Goal: Transaction & Acquisition: Subscribe to service/newsletter

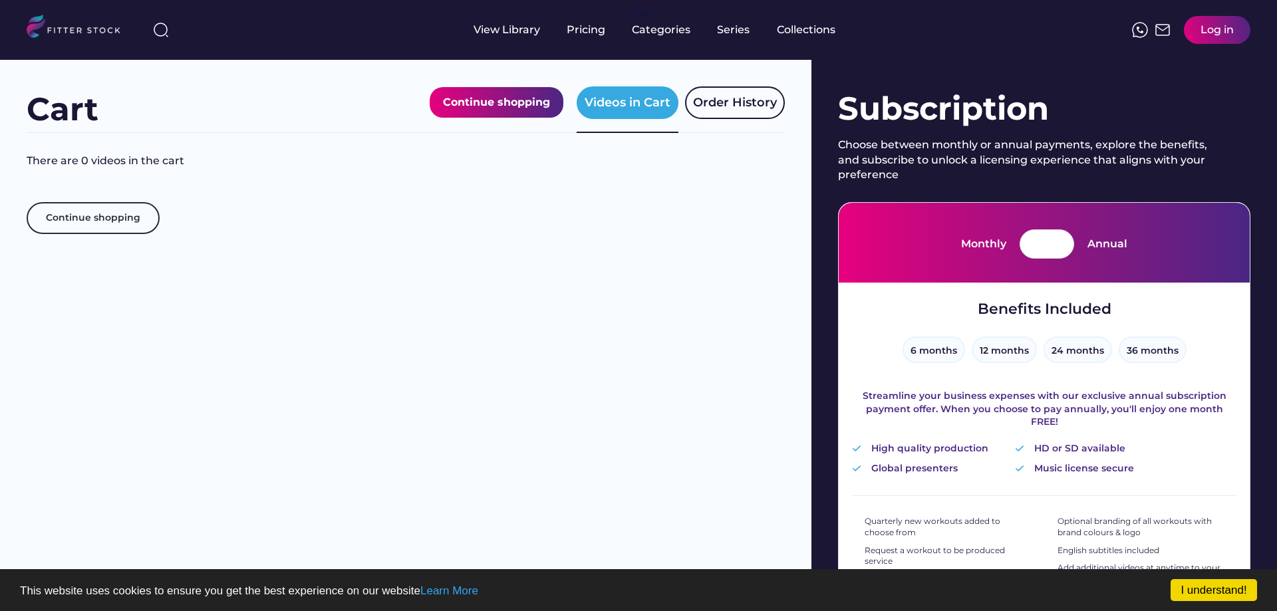
click at [1225, 34] on div "Log in" at bounding box center [1217, 30] width 33 height 15
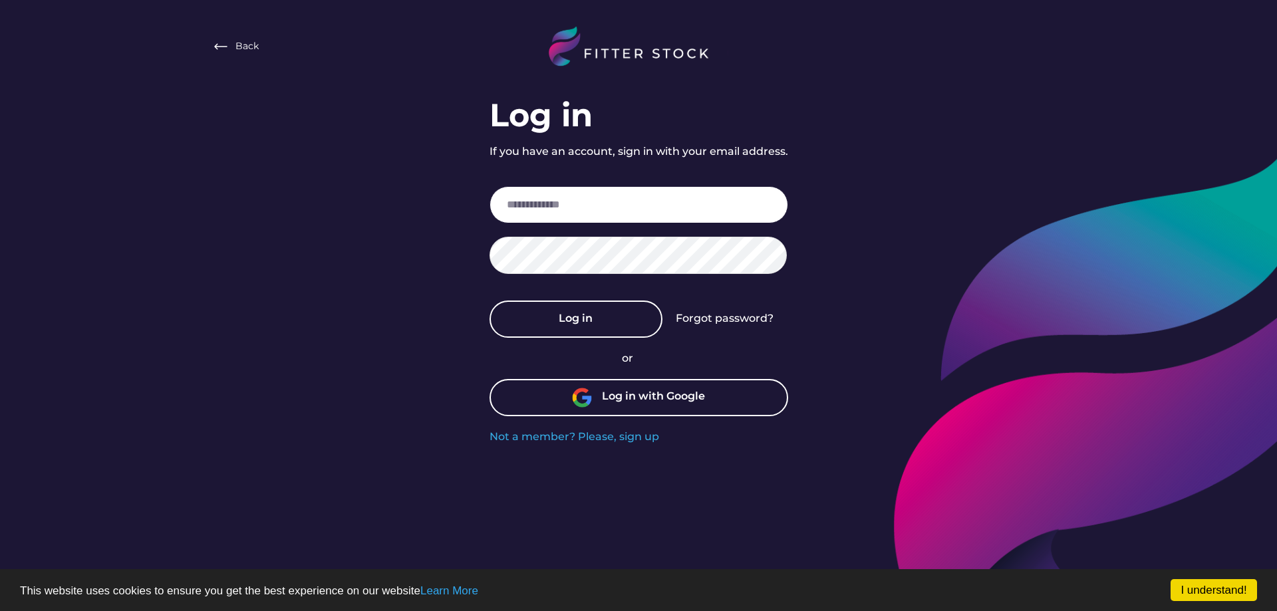
click at [553, 198] on input "email" at bounding box center [639, 204] width 299 height 37
click at [625, 218] on input "email" at bounding box center [639, 204] width 299 height 37
click at [609, 204] on input "email" at bounding box center [639, 204] width 299 height 37
paste input "**********"
type input "**********"
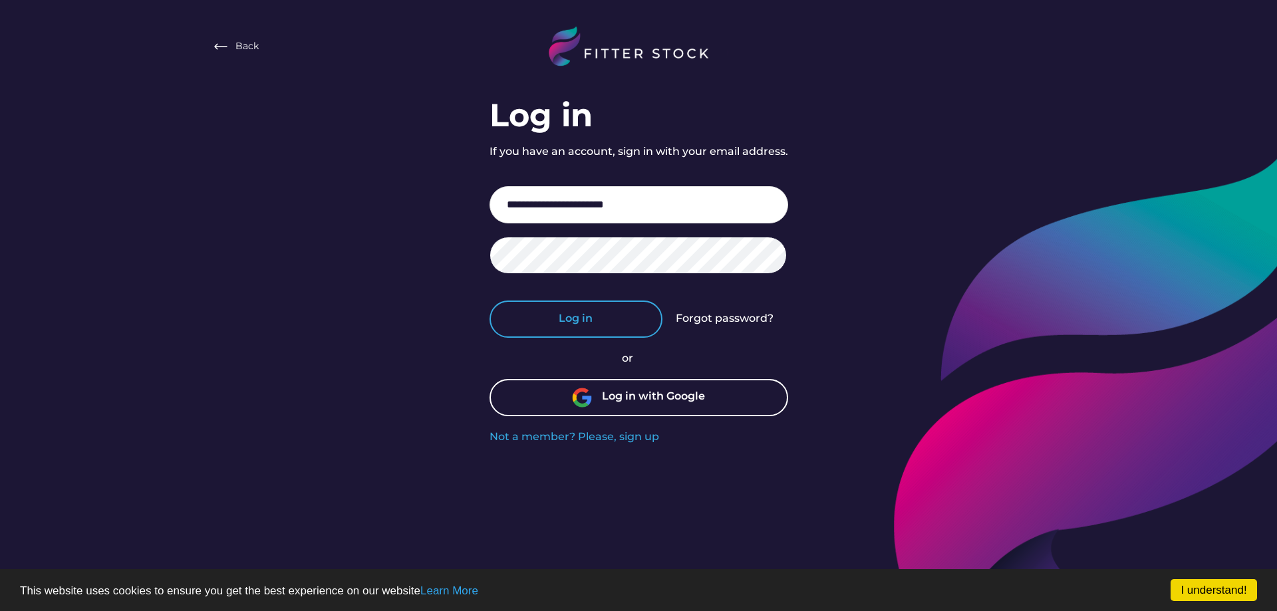
click at [516, 325] on button "Log in" at bounding box center [576, 319] width 173 height 37
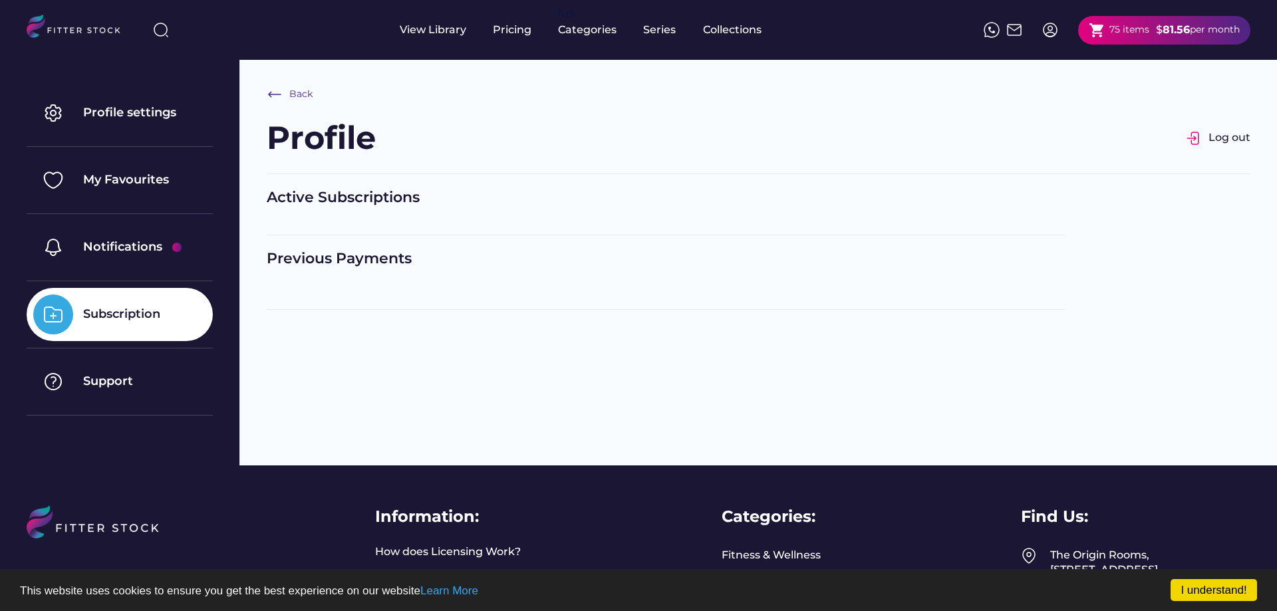
click at [1153, 21] on div "shopping_cart 75 items $ 81.56 per month" at bounding box center [1164, 30] width 172 height 29
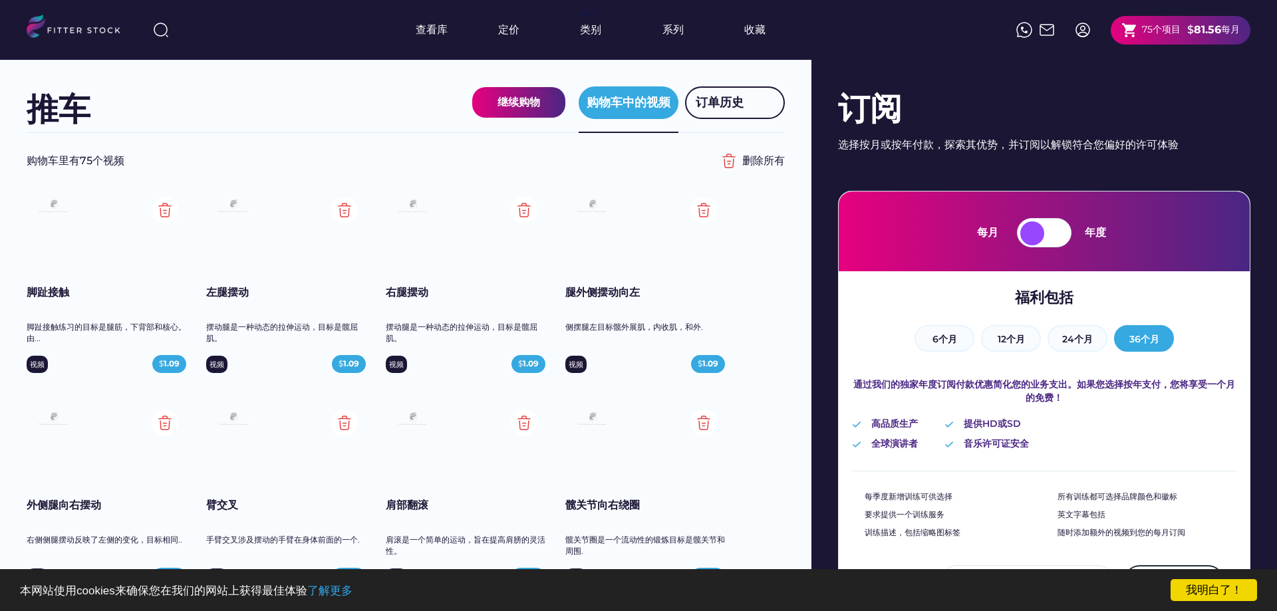
scroll to position [168, 0]
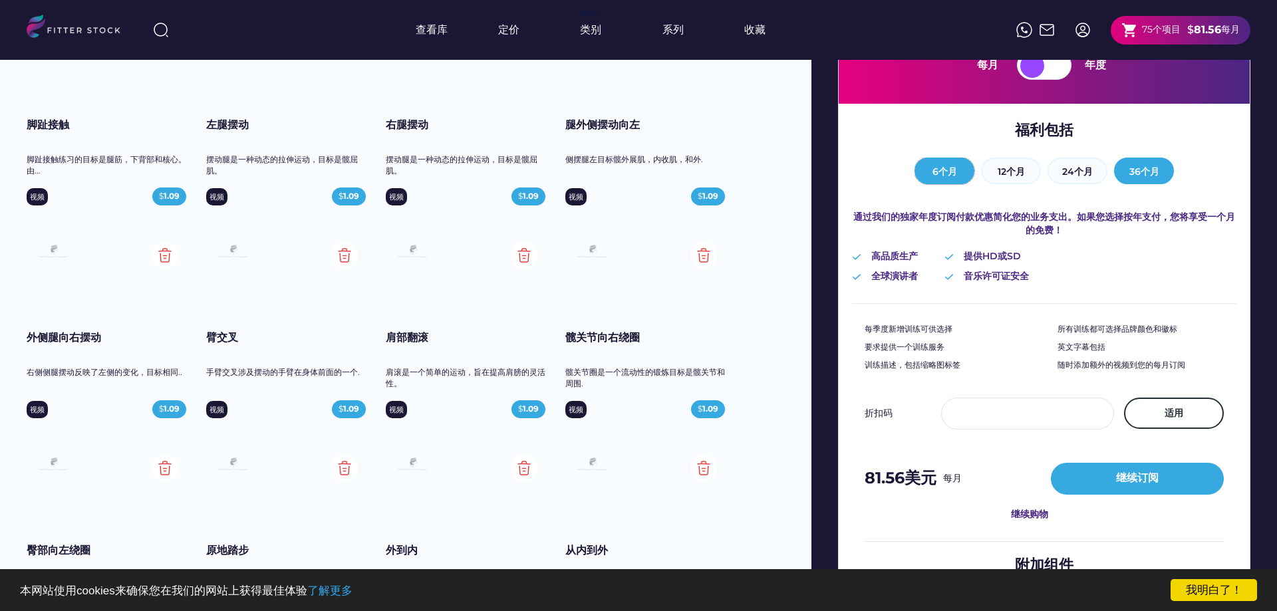
click at [932, 168] on font "6个月" at bounding box center [944, 172] width 25 height 12
click at [1159, 172] on font "36个月" at bounding box center [1144, 172] width 30 height 12
click at [934, 170] on button "6 months 6个月" at bounding box center [945, 171] width 60 height 27
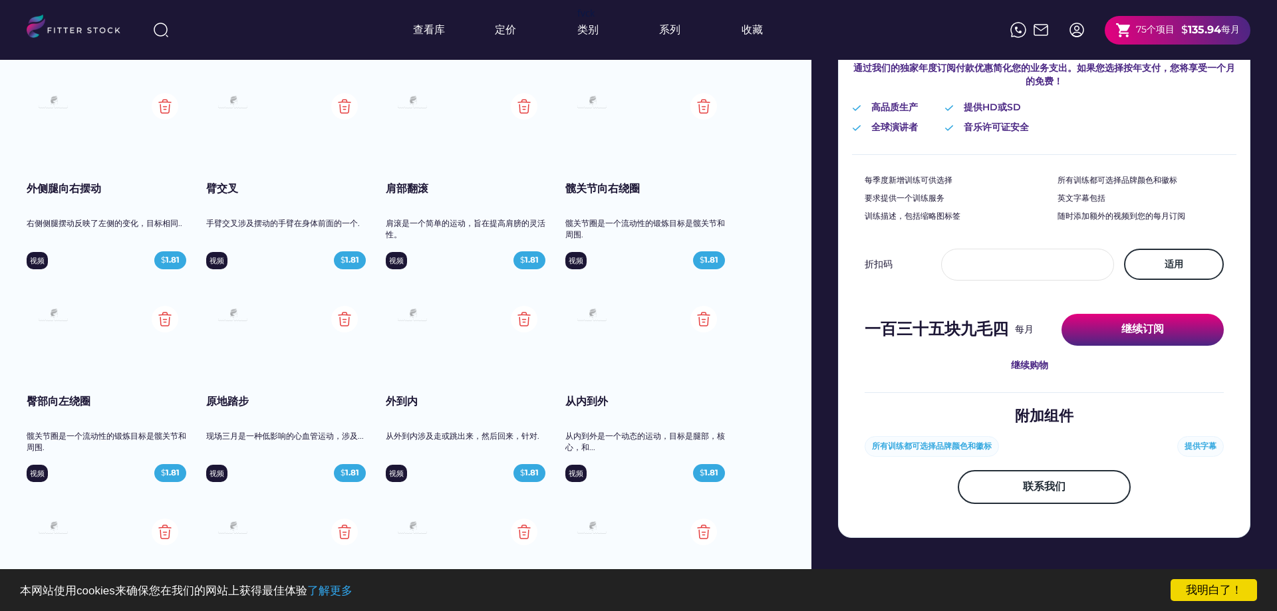
scroll to position [335, 0]
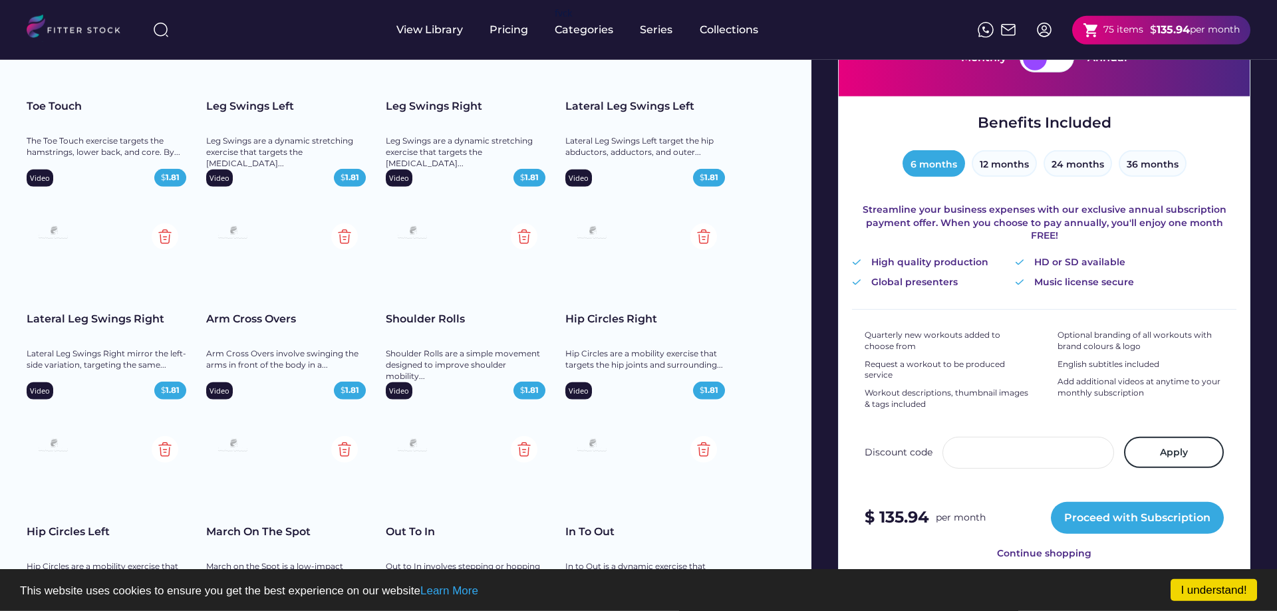
scroll to position [84, 0]
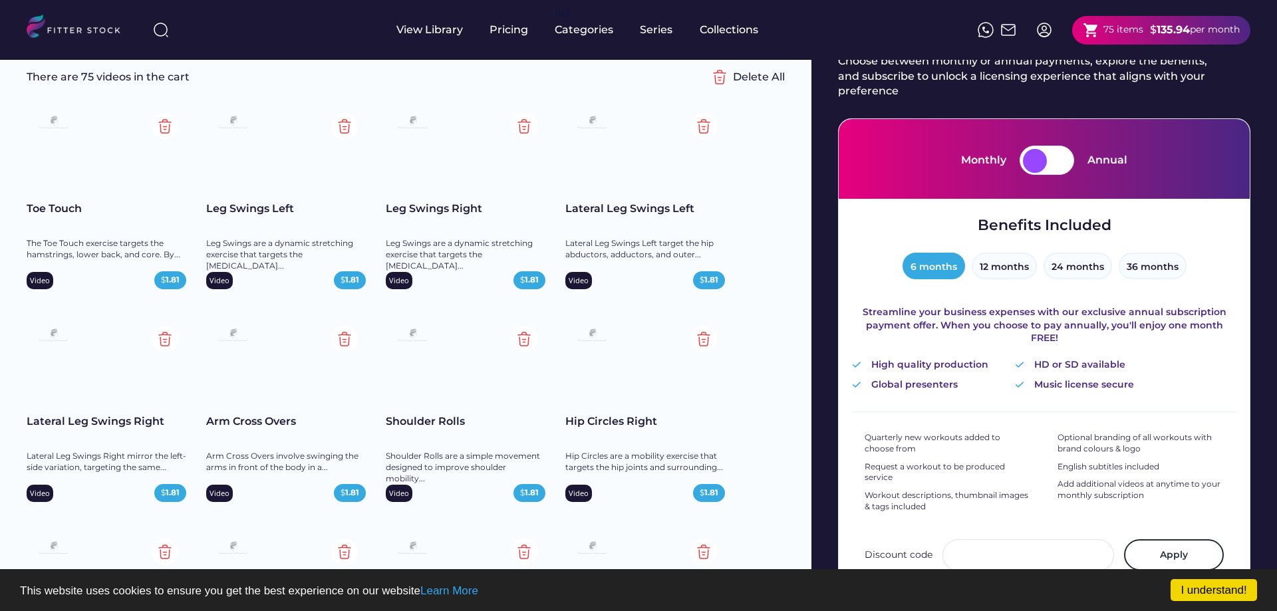
click at [1163, 253] on div "Benefits Included 福利包括 6 months 6个月 12 months 12个月 24 months 24个月 36 months 36个…" at bounding box center [1044, 303] width 384 height 176
click at [1167, 262] on font "36 months" at bounding box center [1153, 267] width 52 height 12
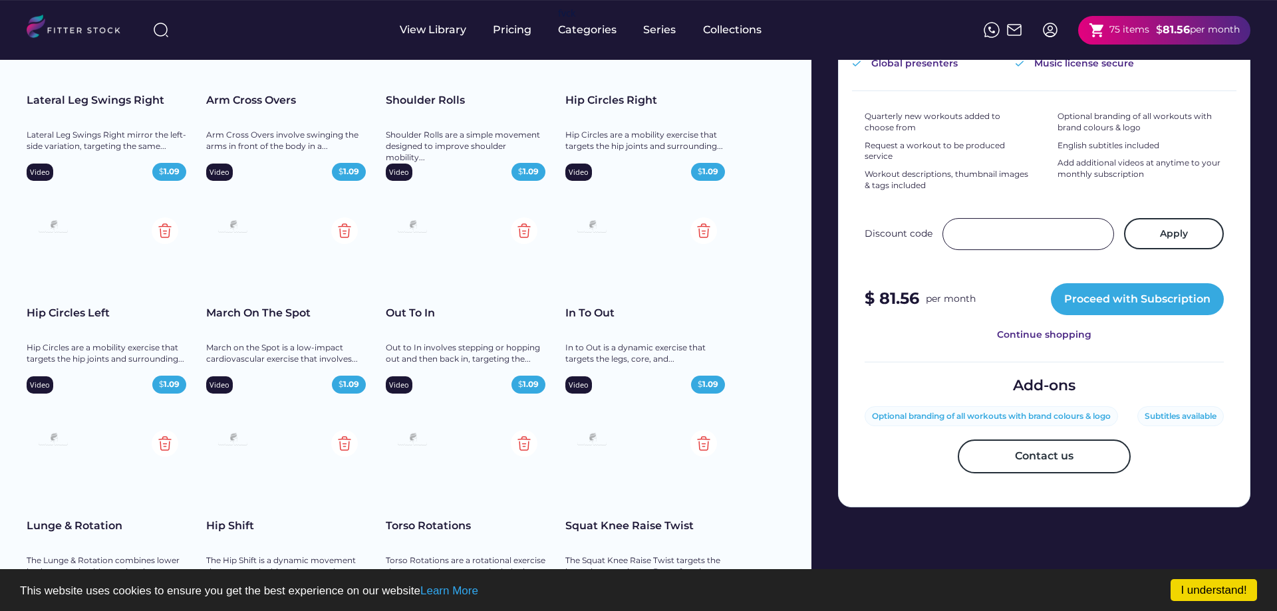
scroll to position [419, 0]
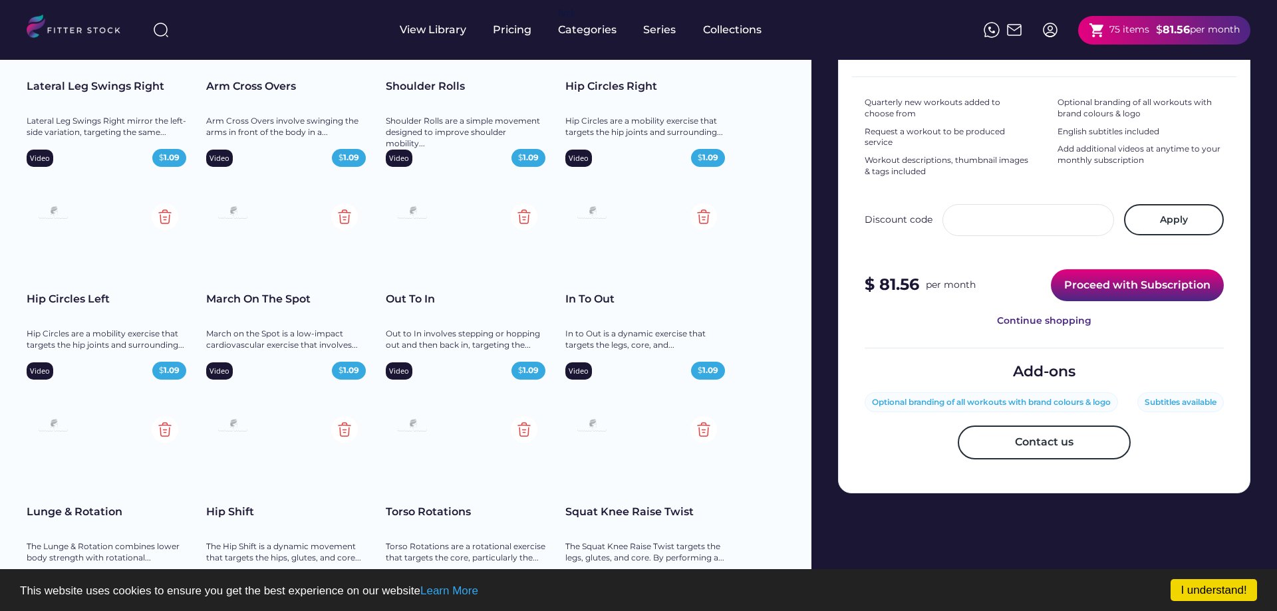
click at [1127, 279] on font "Proceed with Subscription" at bounding box center [1137, 285] width 146 height 13
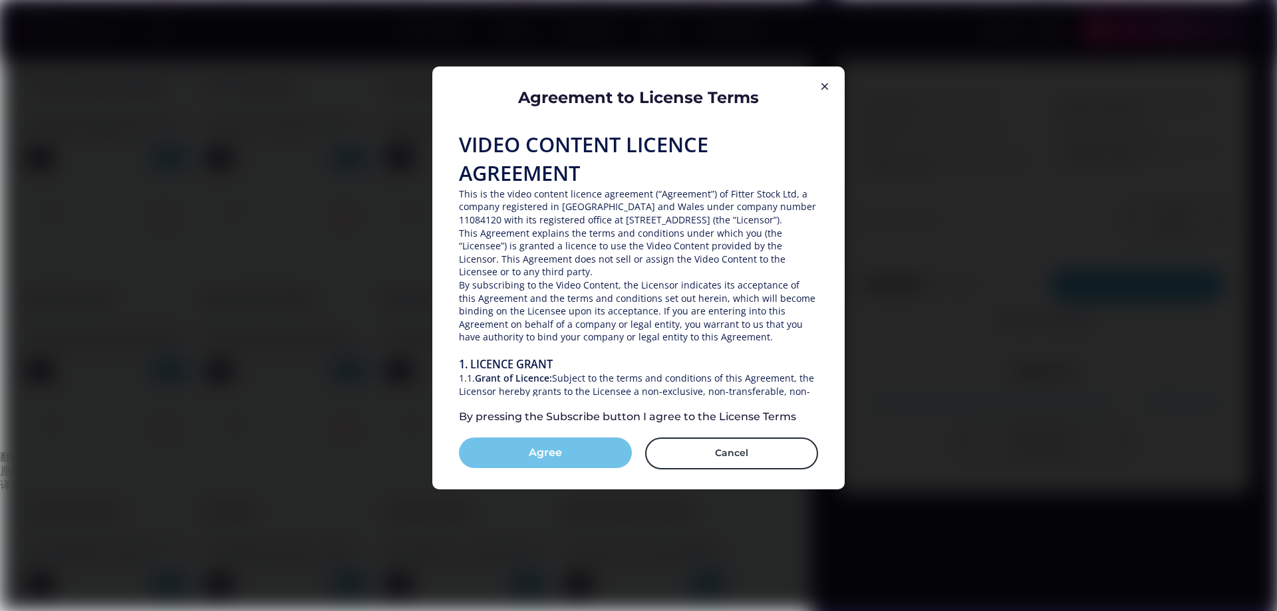
click at [582, 452] on button "Agree" at bounding box center [545, 453] width 173 height 31
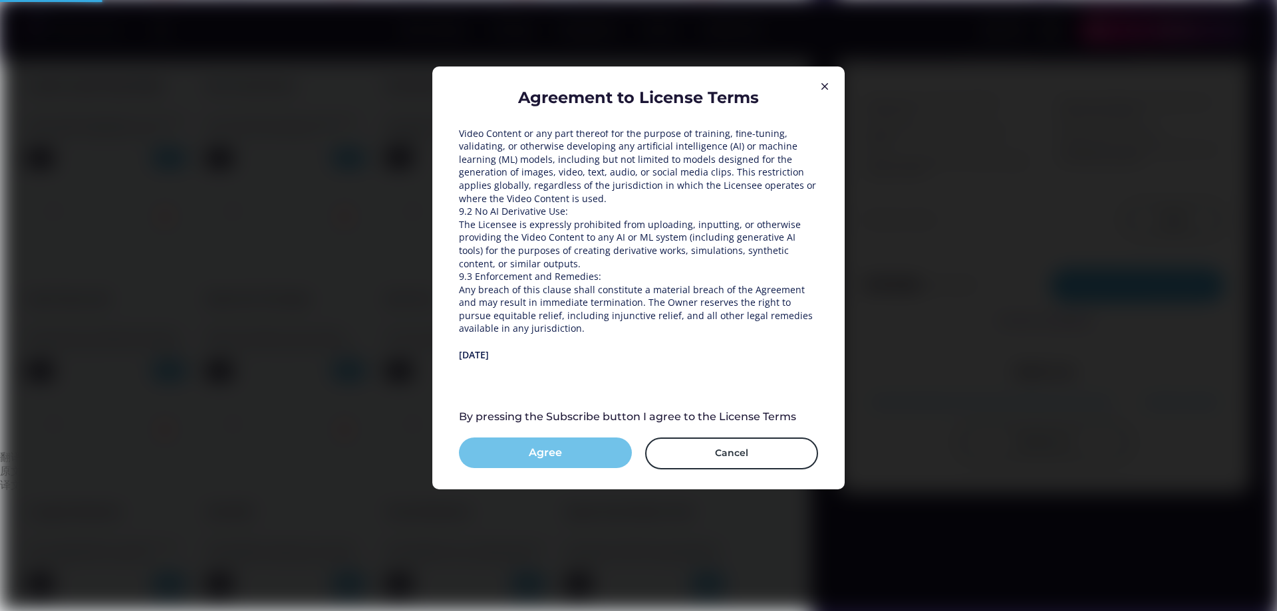
scroll to position [1896, 0]
click at [582, 452] on button "Subscribe" at bounding box center [545, 453] width 173 height 31
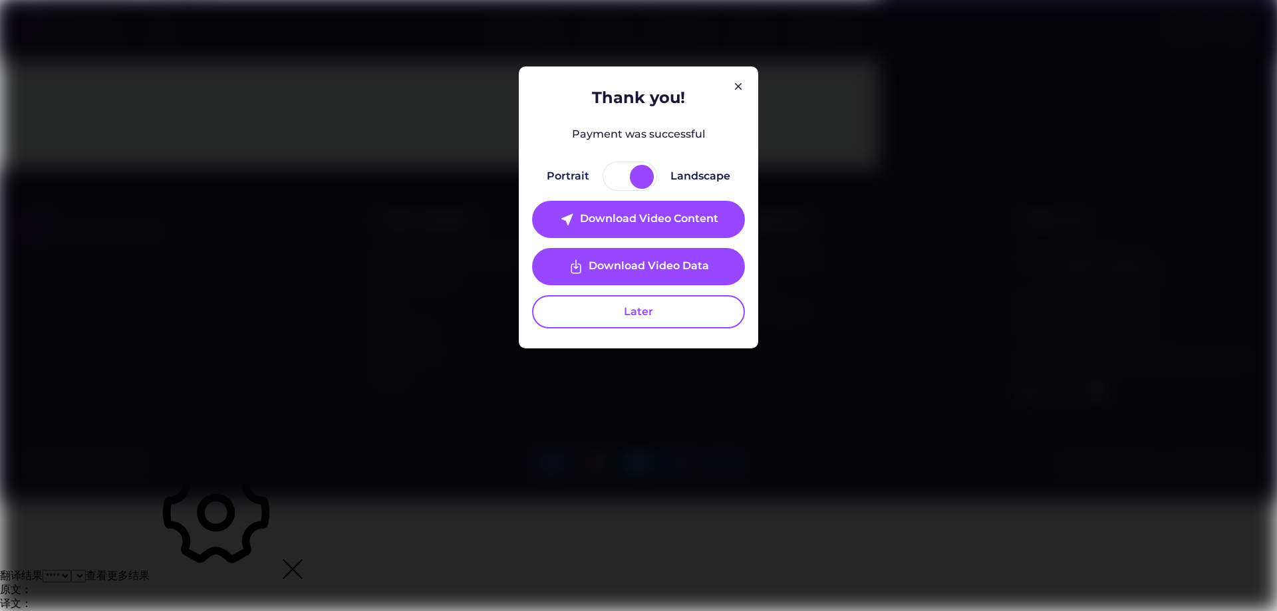
scroll to position [205, 0]
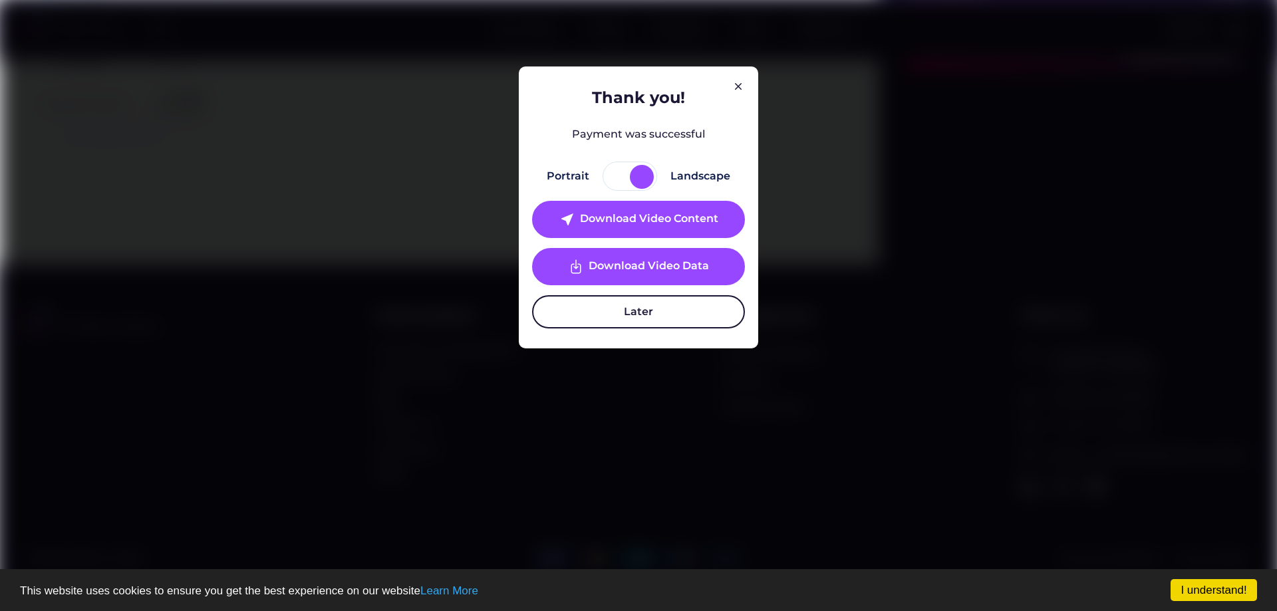
click at [639, 313] on button "Later" at bounding box center [638, 311] width 213 height 33
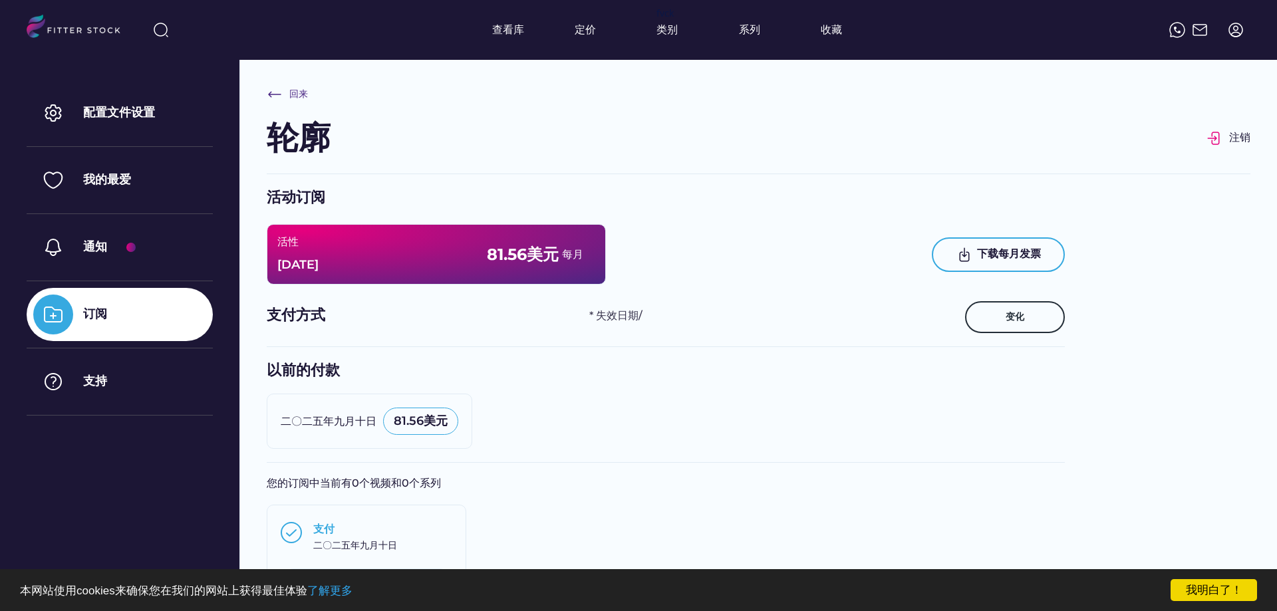
click at [551, 156] on div "Profile 轮廓 Log out 注销" at bounding box center [759, 145] width 984 height 59
click at [488, 102] on div "Back 回来 Profile 轮廓 Log out 注销" at bounding box center [759, 136] width 984 height 101
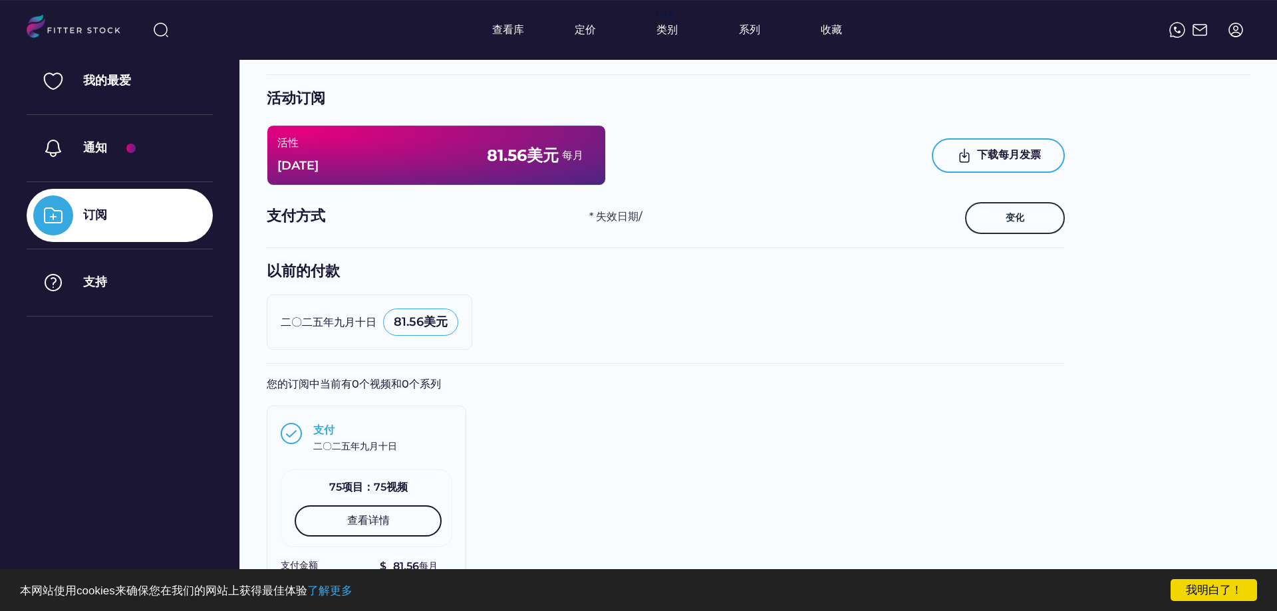
scroll to position [251, 0]
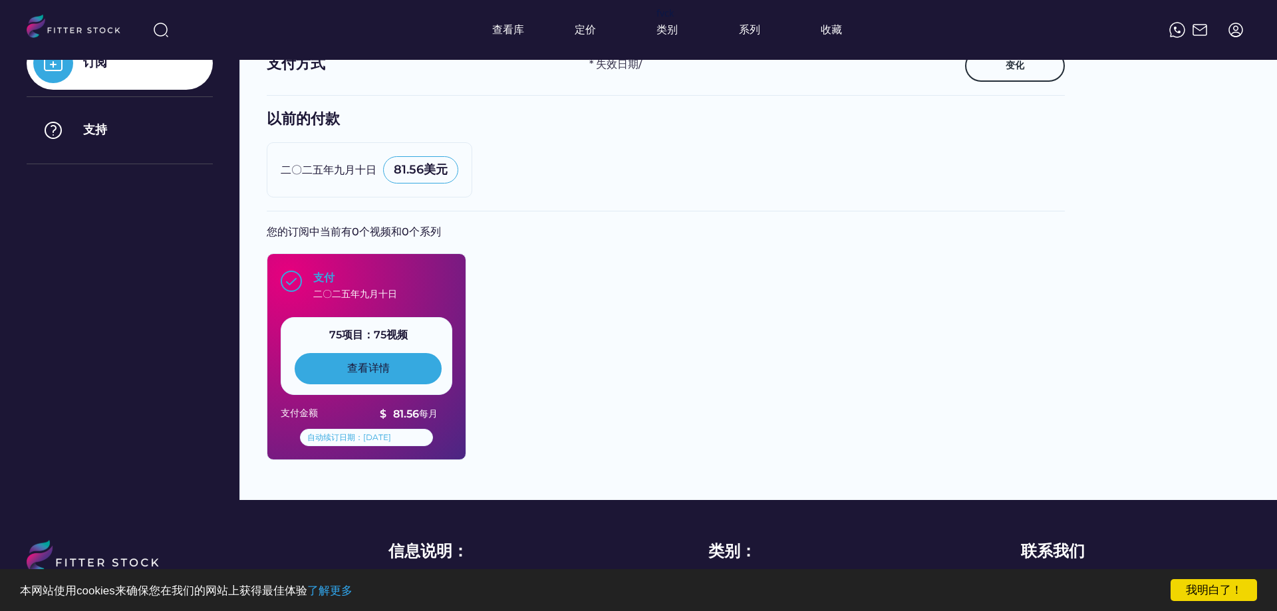
click at [402, 384] on div "See details 查看详情" at bounding box center [368, 368] width 147 height 31
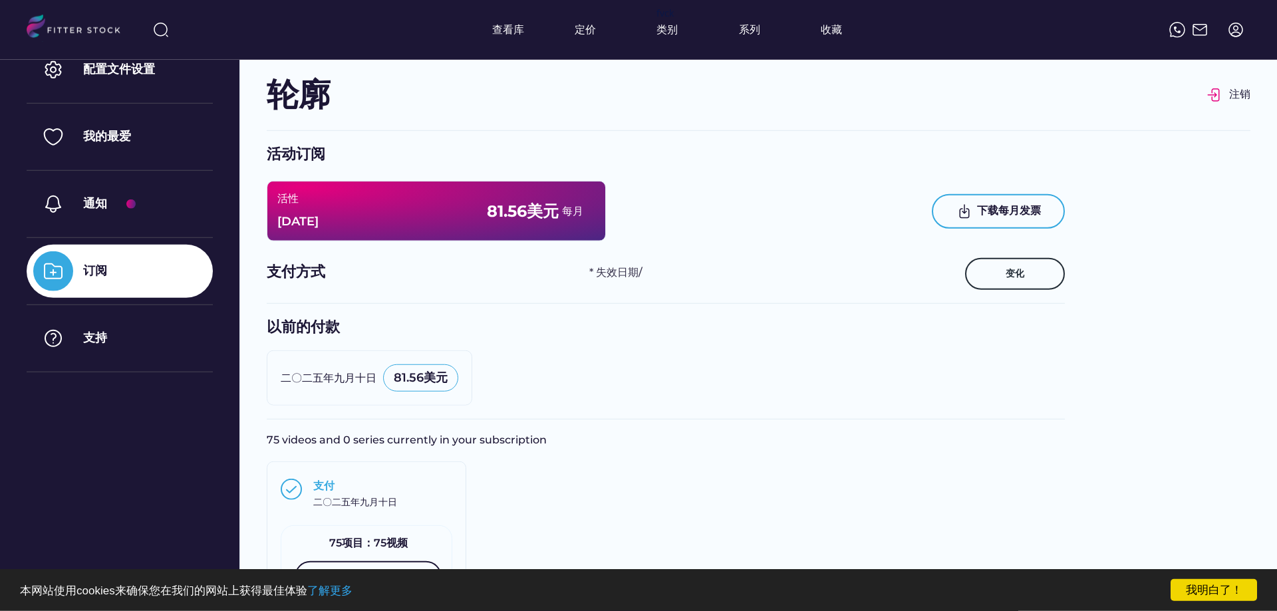
scroll to position [0, 0]
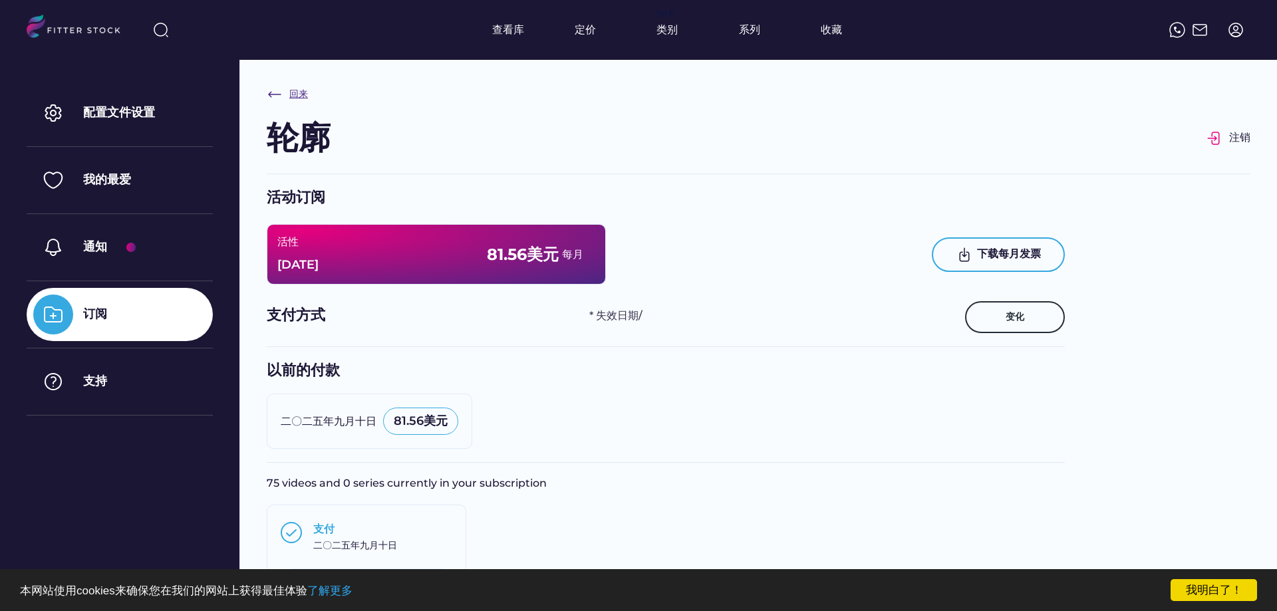
click at [301, 94] on font "回来" at bounding box center [298, 94] width 19 height 12
